Goal: Task Accomplishment & Management: Manage account settings

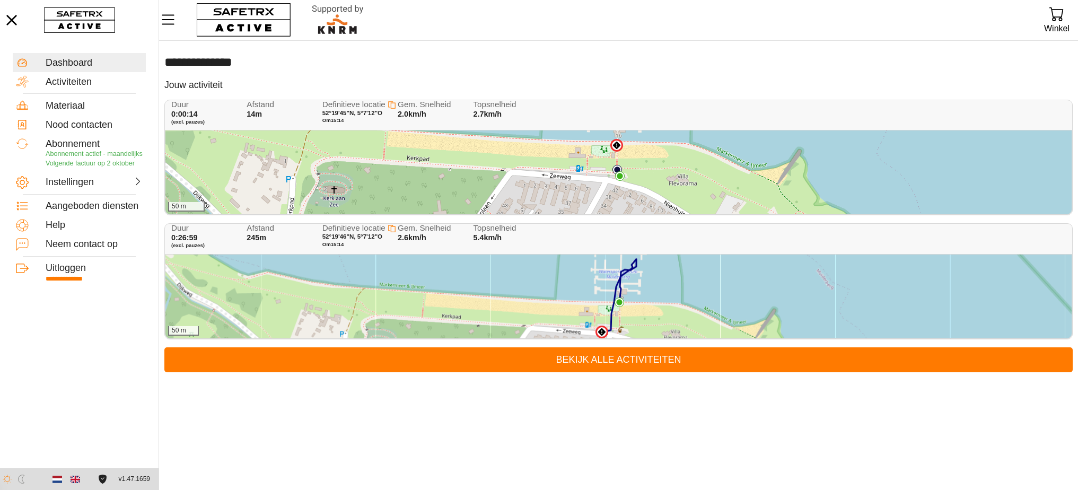
click at [549, 292] on div "50 m" at bounding box center [618, 296] width 906 height 84
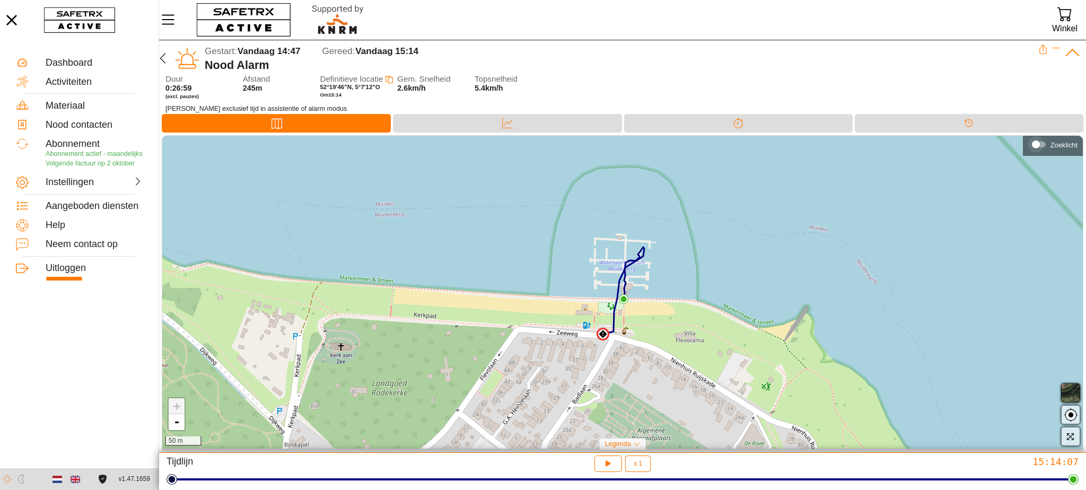
click at [1038, 146] on div "Zoeklicht" at bounding box center [1036, 144] width 8 height 8
click at [1010, 145] on div "Zoeklicht" at bounding box center [1012, 144] width 8 height 8
click at [87, 188] on div "Instellingen" at bounding box center [69, 183] width 47 height 12
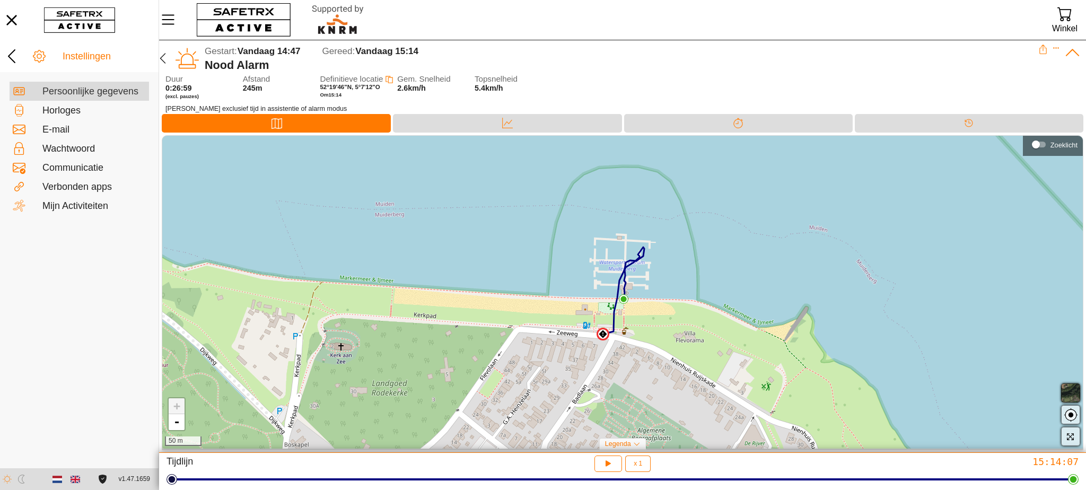
click at [79, 92] on div "Persoonlijke gegevens" at bounding box center [93, 92] width 103 height 12
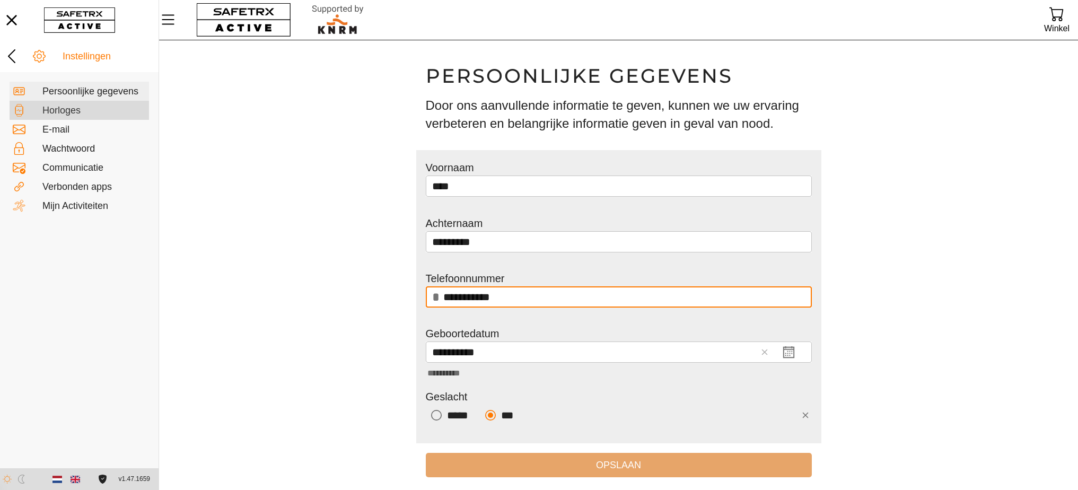
click at [100, 117] on div "Horloges" at bounding box center [79, 110] width 139 height 19
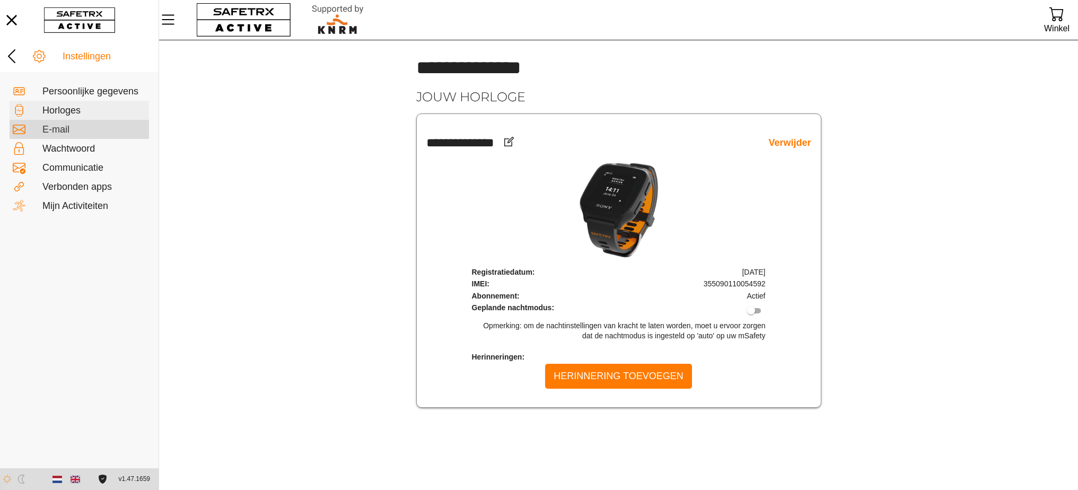
click at [100, 125] on div "E-mail" at bounding box center [93, 130] width 103 height 12
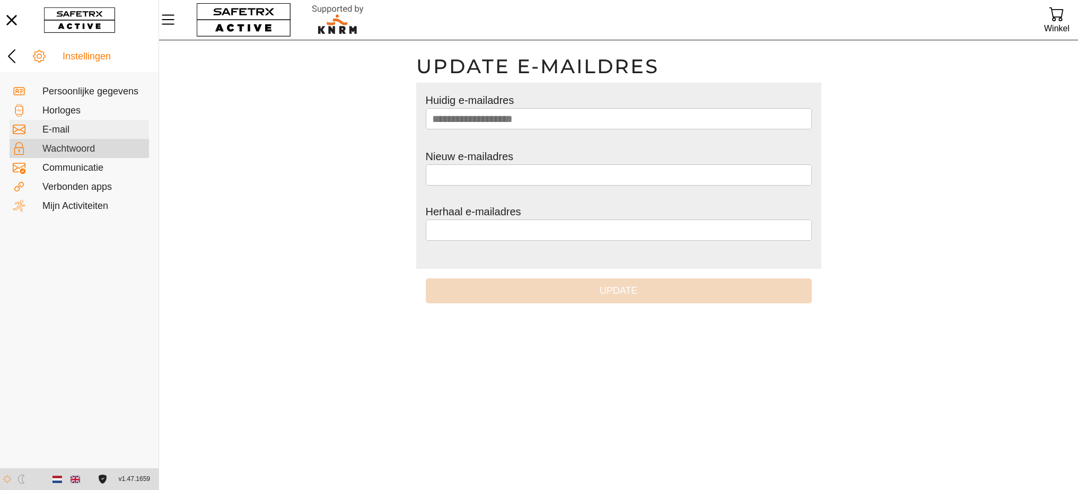
click at [104, 145] on div "Wachtwoord" at bounding box center [93, 149] width 103 height 12
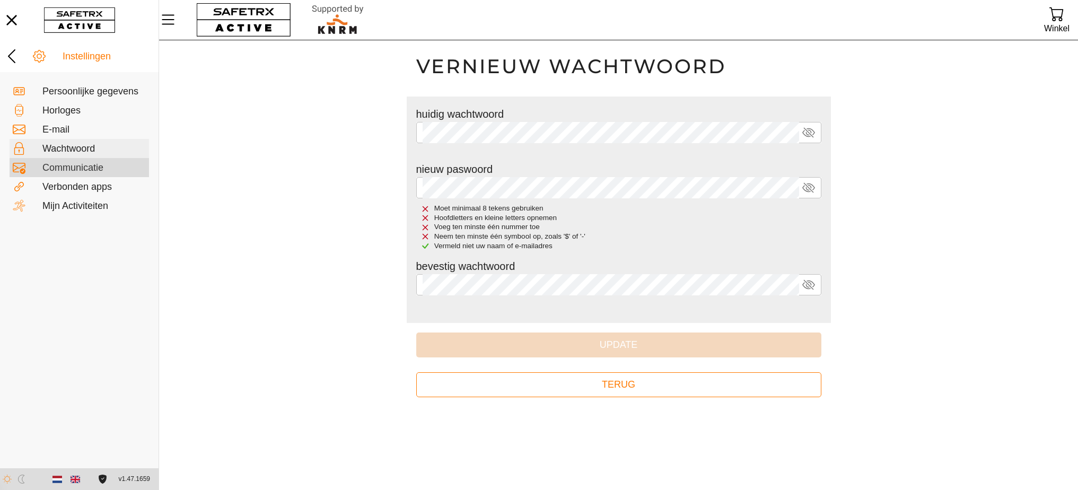
click at [101, 166] on div "Communicatie" at bounding box center [93, 168] width 103 height 12
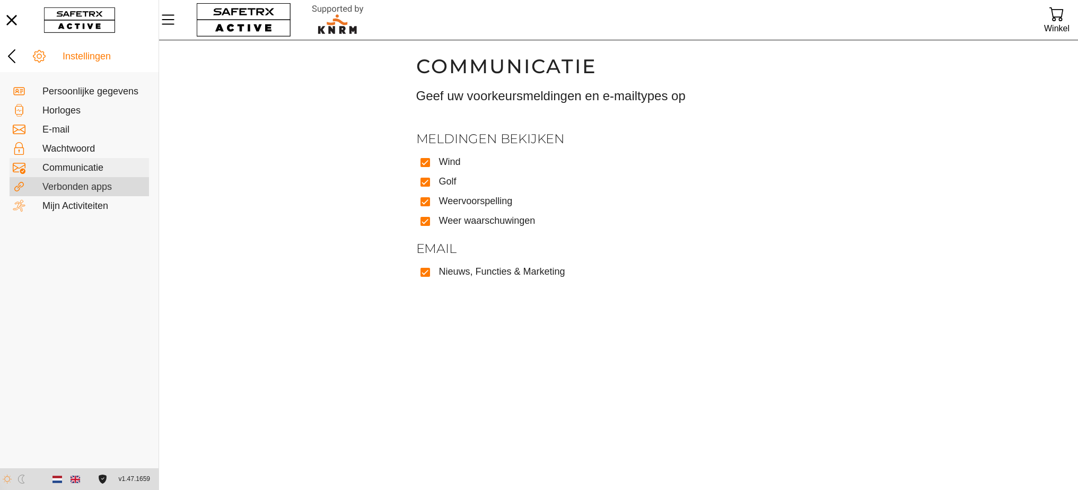
click at [107, 188] on div "Verbonden apps" at bounding box center [93, 187] width 103 height 12
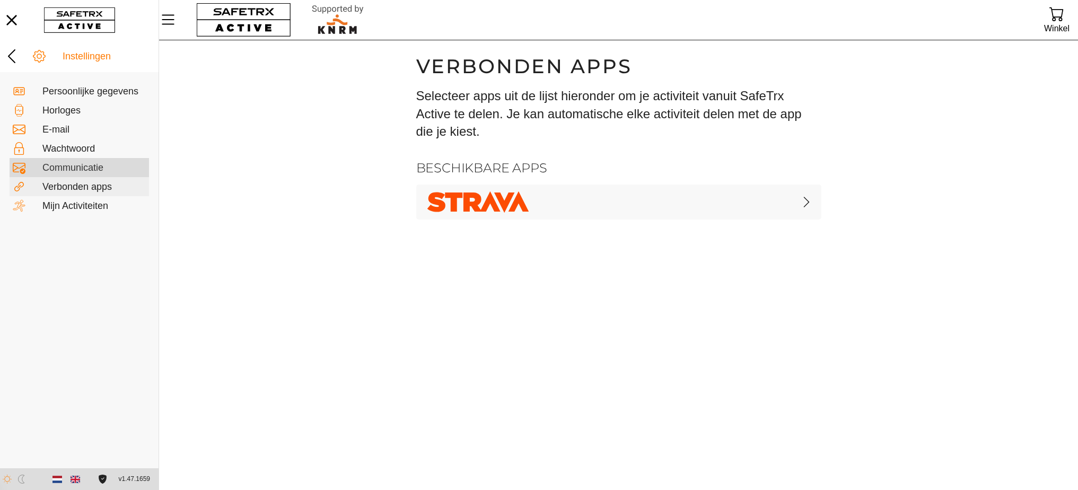
click at [105, 173] on div "Communicatie" at bounding box center [93, 168] width 103 height 12
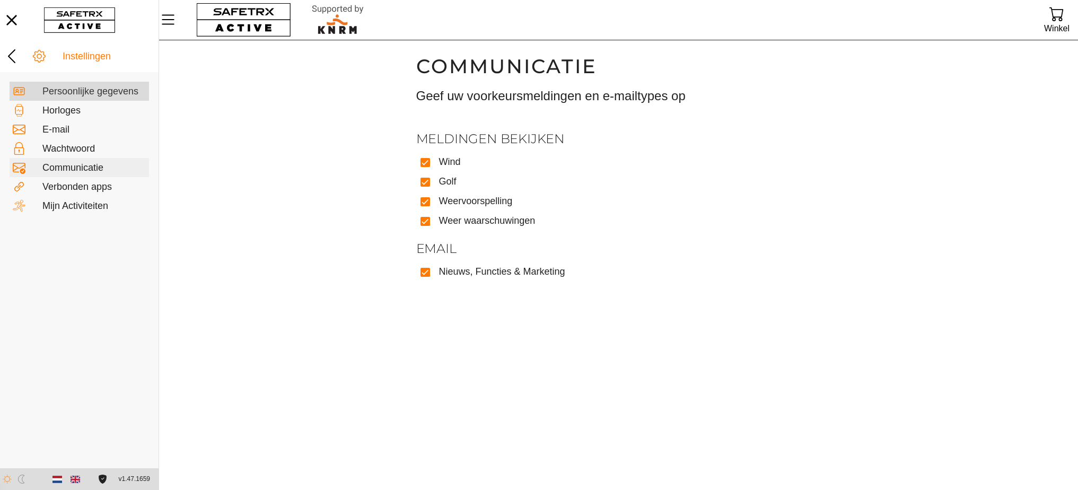
click at [90, 93] on div "Persoonlijke gegevens" at bounding box center [93, 92] width 103 height 12
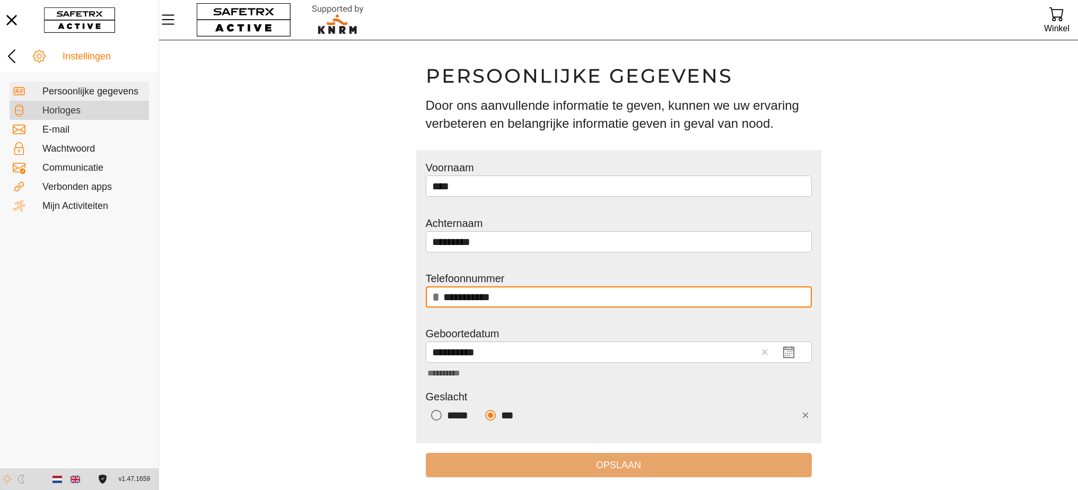
click at [70, 111] on div "Horloges" at bounding box center [93, 111] width 103 height 12
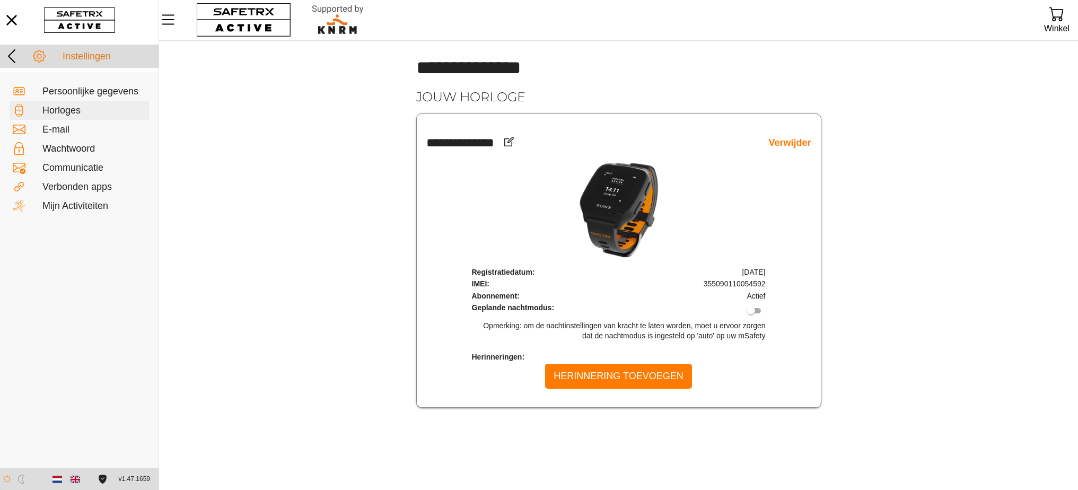
click at [79, 55] on div "Instellingen" at bounding box center [109, 57] width 93 height 12
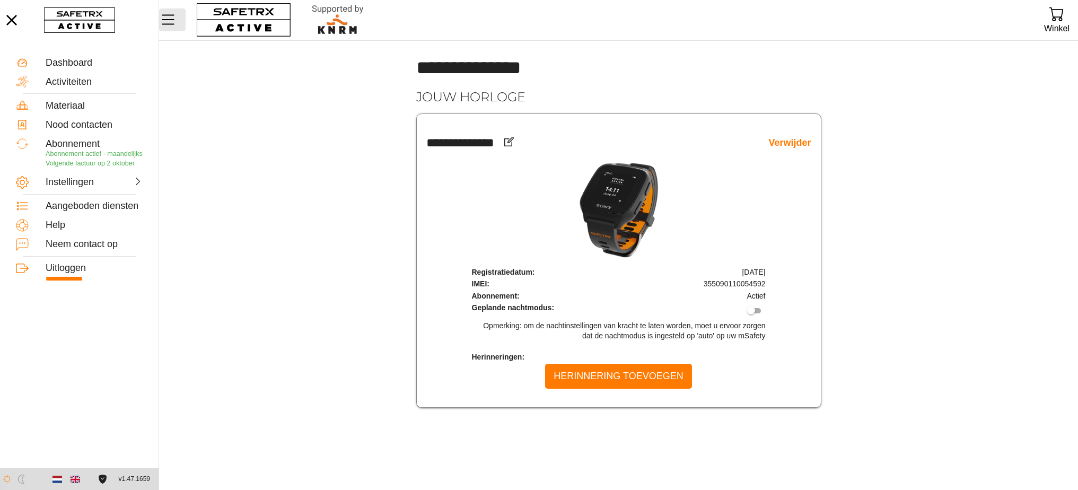
click at [175, 23] on icon "Menu" at bounding box center [168, 20] width 18 height 18
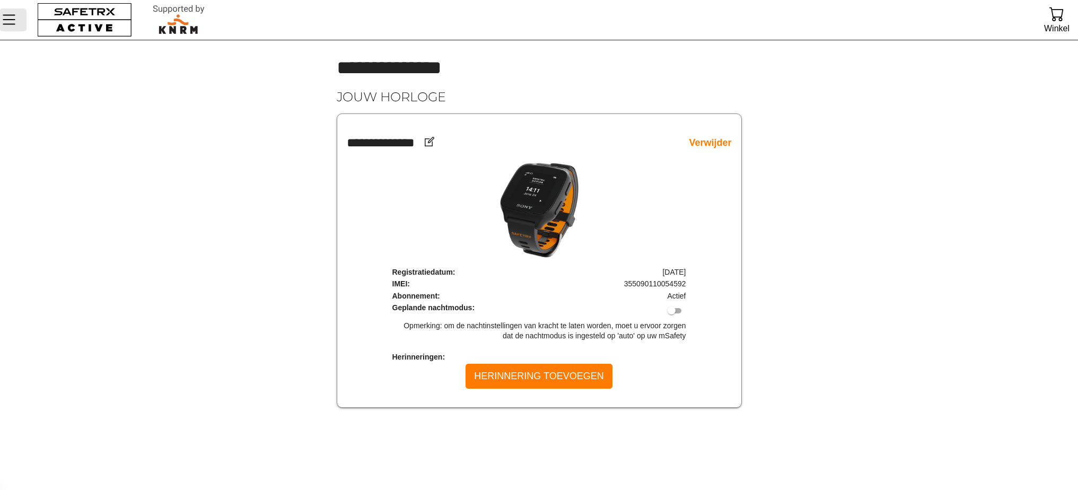
click at [17, 21] on icon "Menu" at bounding box center [9, 20] width 18 height 18
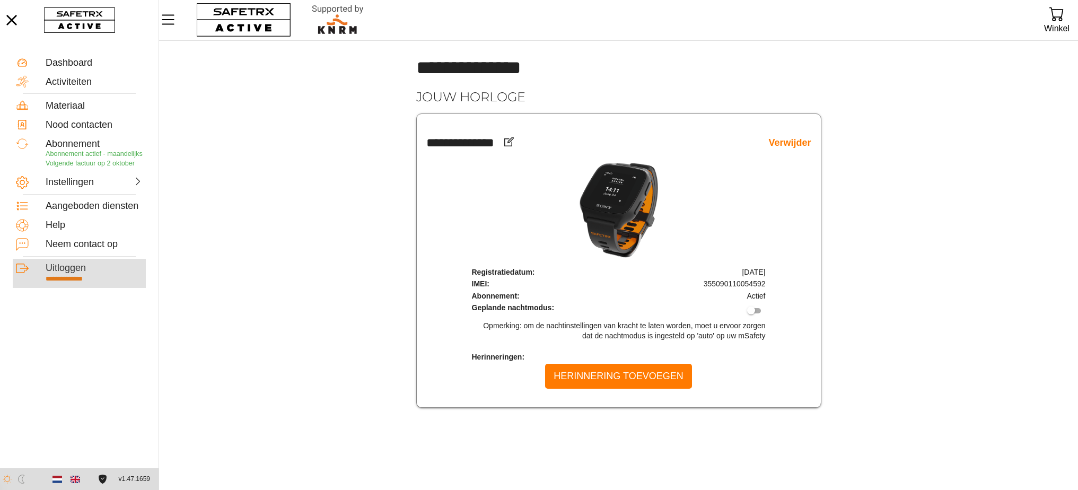
click at [72, 271] on div "**********" at bounding box center [94, 273] width 97 height 23
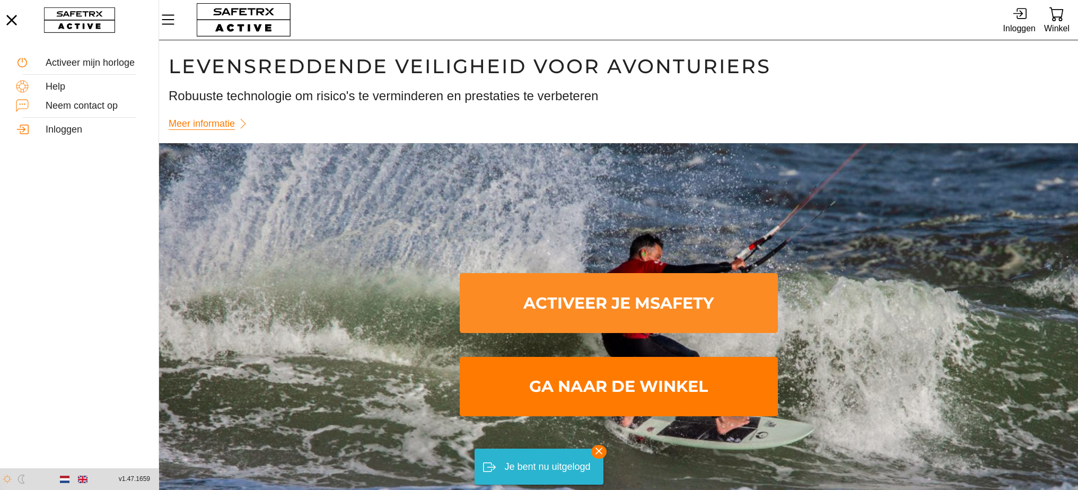
click at [637, 309] on span "Activeer je mSafety" at bounding box center [618, 303] width 301 height 56
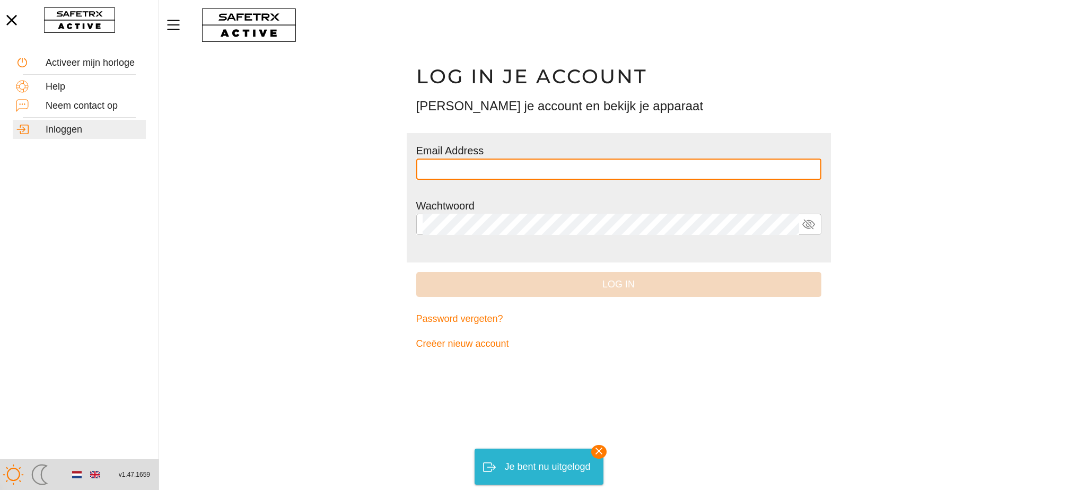
click at [812, 169] on keeper-lock "Open Keeper Popup" at bounding box center [806, 169] width 13 height 13
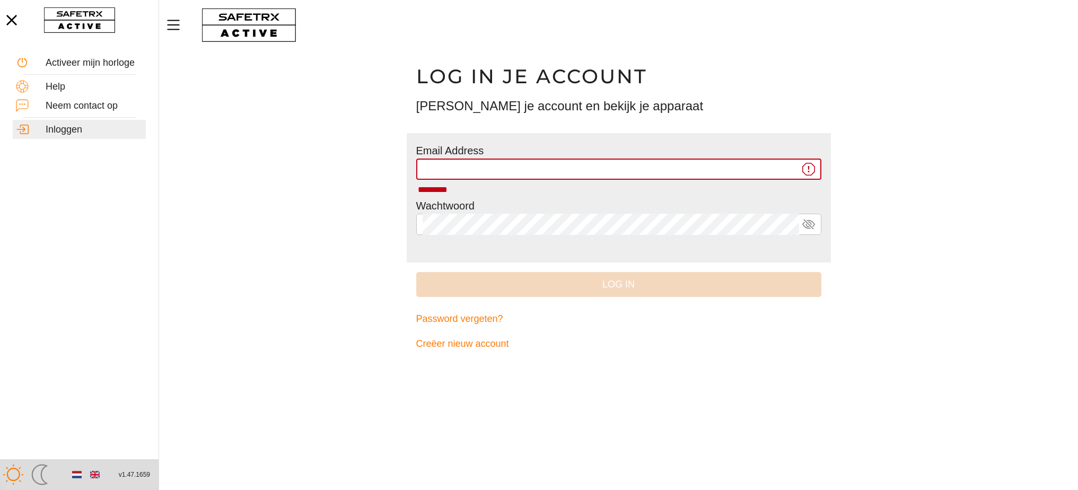
type input "**********"
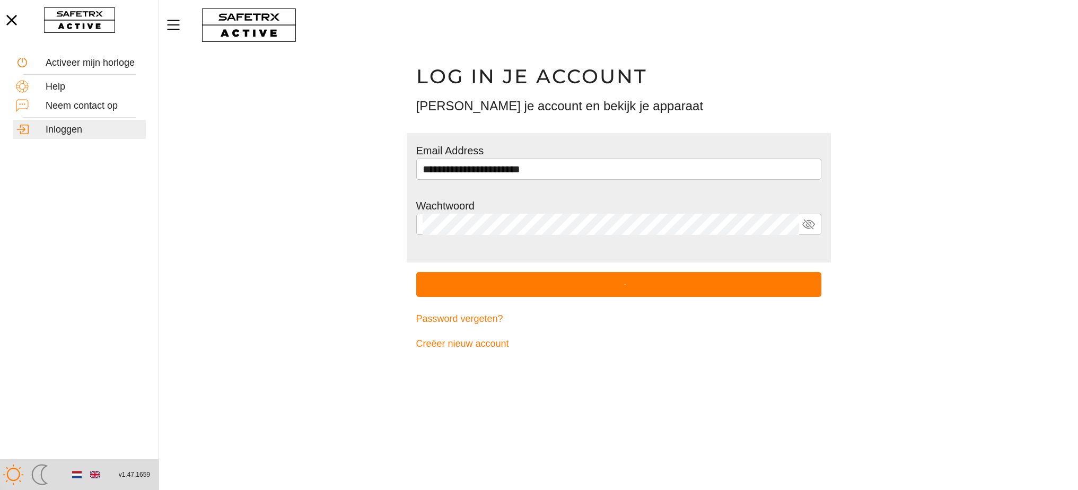
click at [655, 291] on span "submit" at bounding box center [618, 284] width 405 height 25
